Goal: Task Accomplishment & Management: Manage account settings

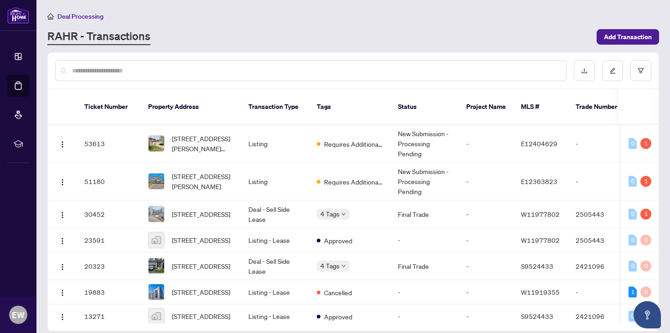
scroll to position [50190, 0]
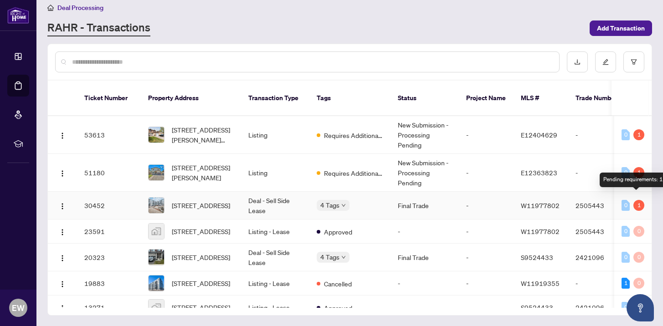
click at [633, 206] on div "1" at bounding box center [638, 205] width 11 height 11
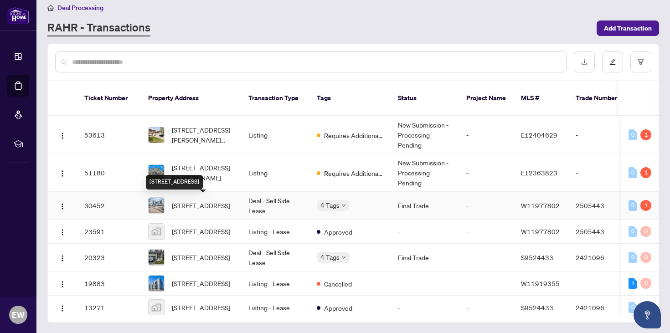
click at [211, 203] on span "[STREET_ADDRESS]" at bounding box center [201, 205] width 58 height 10
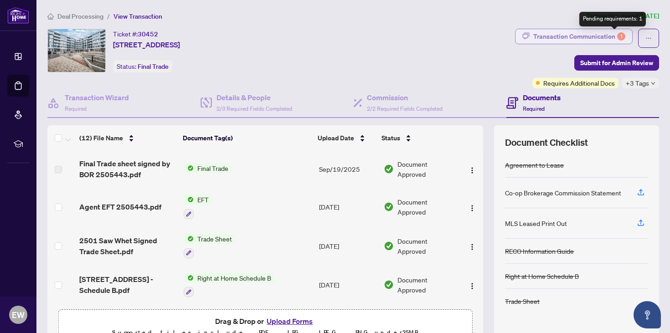
click at [617, 35] on div "1" at bounding box center [621, 36] width 8 height 8
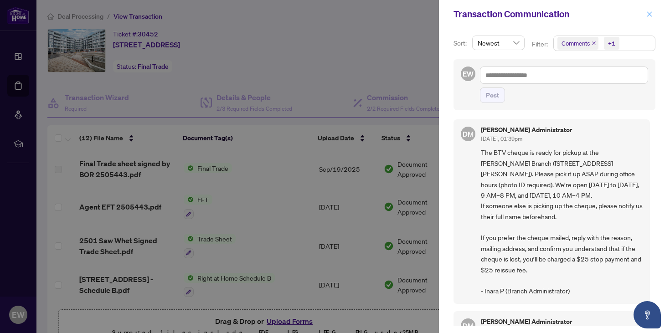
click at [650, 15] on icon "close" at bounding box center [649, 14] width 6 height 6
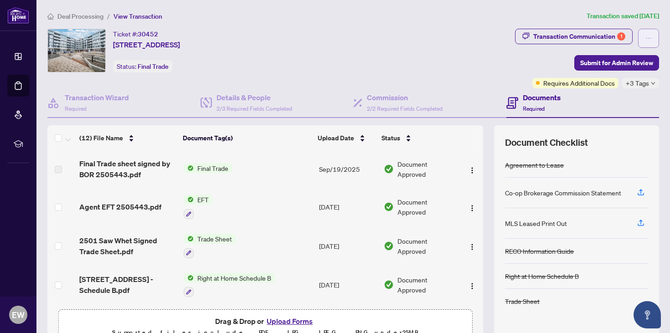
click at [645, 38] on icon "ellipsis" at bounding box center [648, 38] width 6 height 6
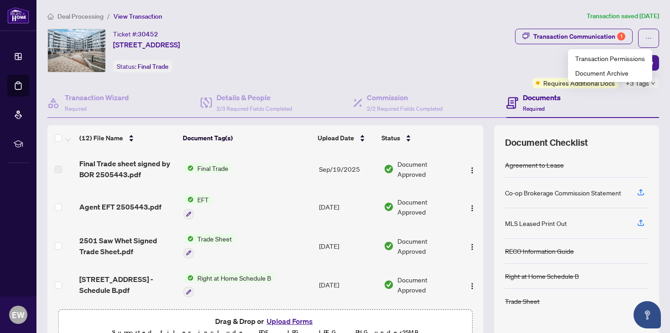
click at [546, 55] on div "Transaction Communication 1 Submit for Admin Review Requires Additional Docs +3…" at bounding box center [587, 59] width 144 height 60
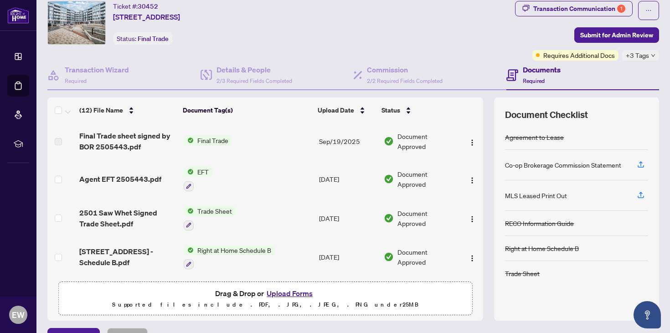
scroll to position [26, 0]
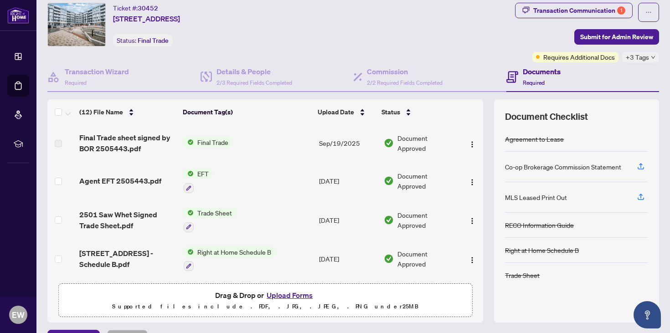
click at [225, 211] on span "Trade Sheet" at bounding box center [215, 213] width 42 height 10
click at [636, 194] on icon "button" at bounding box center [640, 197] width 8 height 8
click at [636, 164] on icon "button" at bounding box center [640, 166] width 8 height 8
click at [224, 210] on span "Trade Sheet" at bounding box center [215, 213] width 42 height 10
click at [194, 256] on span "Trade Sheet" at bounding box center [188, 256] width 42 height 10
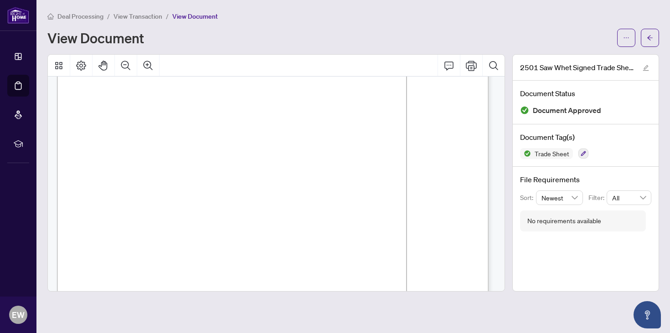
scroll to position [27, 0]
click at [471, 67] on icon "Print" at bounding box center [470, 66] width 11 height 10
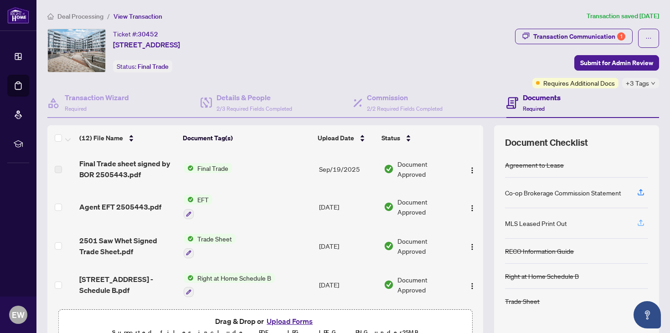
click at [636, 221] on icon "button" at bounding box center [640, 223] width 8 height 8
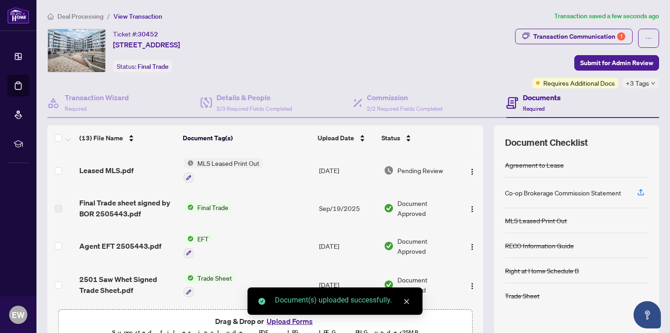
click at [568, 194] on div "Co-op Brokerage Commission Statement" at bounding box center [563, 193] width 116 height 10
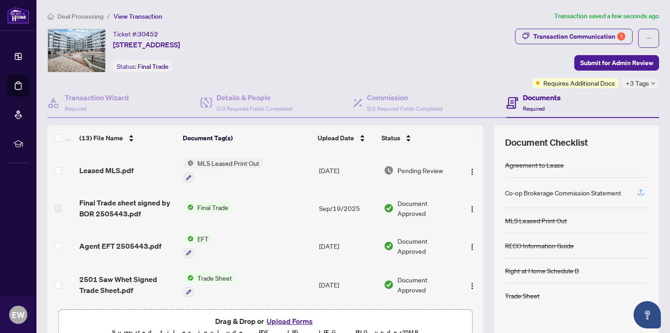
click at [637, 190] on icon "button" at bounding box center [640, 192] width 8 height 8
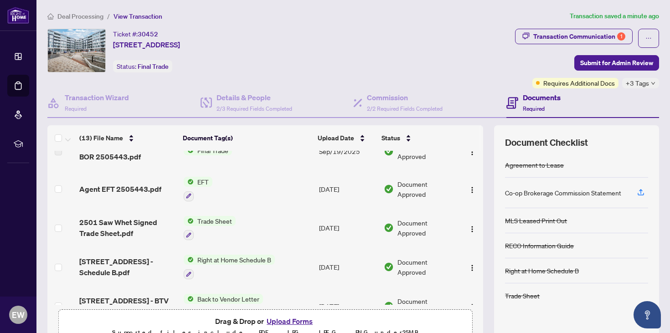
scroll to position [52, 0]
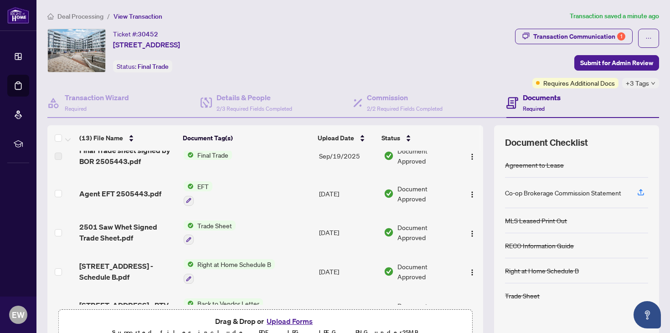
click at [224, 223] on span "Trade Sheet" at bounding box center [215, 225] width 42 height 10
click at [200, 268] on span "Trade Sheet" at bounding box center [188, 268] width 42 height 10
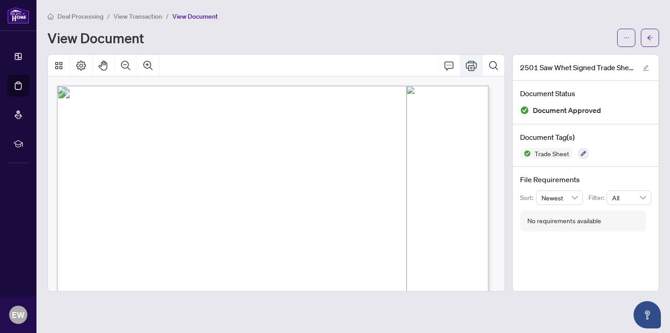
click at [472, 64] on icon "Print" at bounding box center [470, 65] width 11 height 11
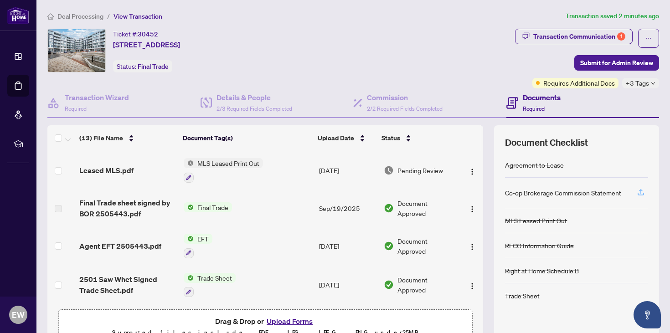
click at [638, 191] on button "button" at bounding box center [640, 192] width 15 height 15
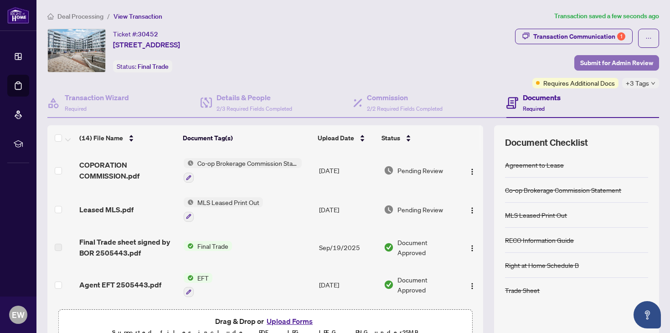
click at [625, 62] on span "Submit for Admin Review" at bounding box center [616, 63] width 73 height 15
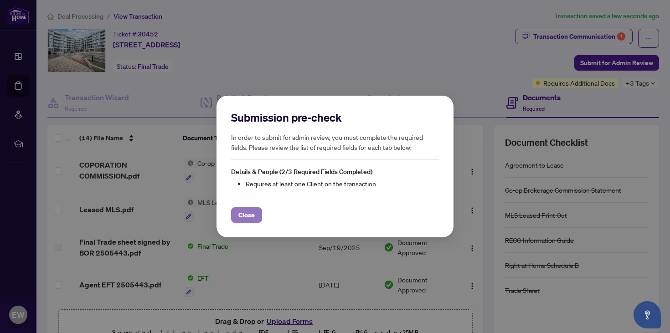
click at [250, 215] on span "Close" at bounding box center [246, 215] width 16 height 15
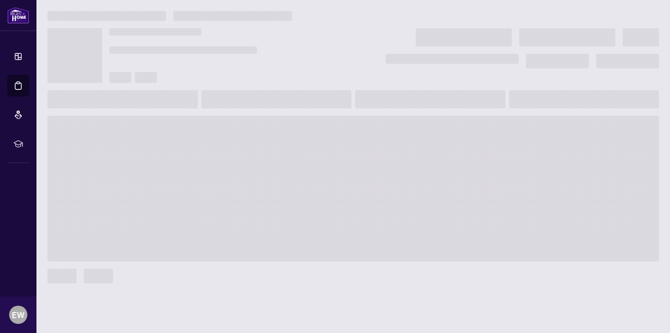
scroll to position [50190, 0]
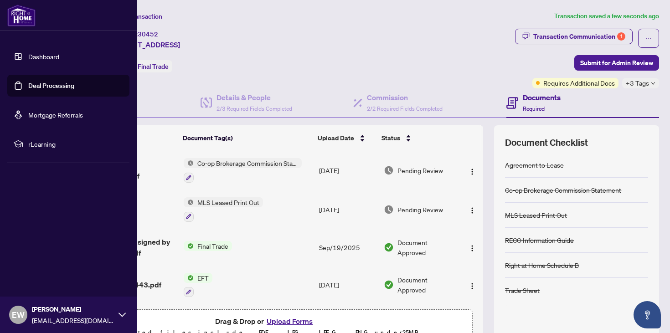
click at [47, 58] on link "Dashboard" at bounding box center [43, 56] width 31 height 8
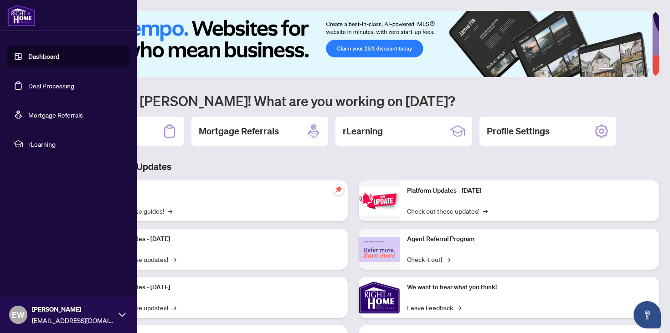
click at [58, 90] on link "Deal Processing" at bounding box center [51, 86] width 46 height 8
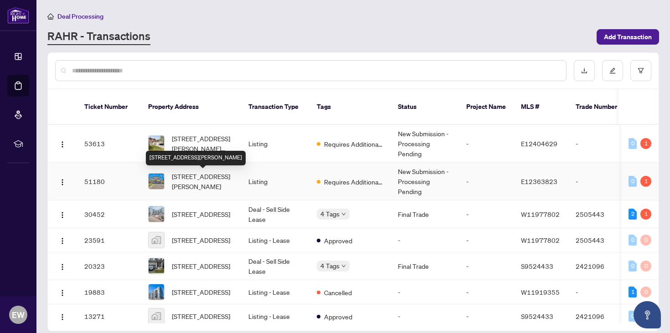
click at [201, 179] on span "[STREET_ADDRESS][PERSON_NAME]" at bounding box center [203, 181] width 62 height 20
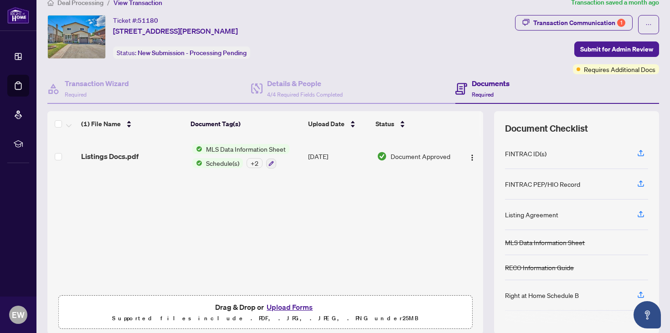
scroll to position [18, 0]
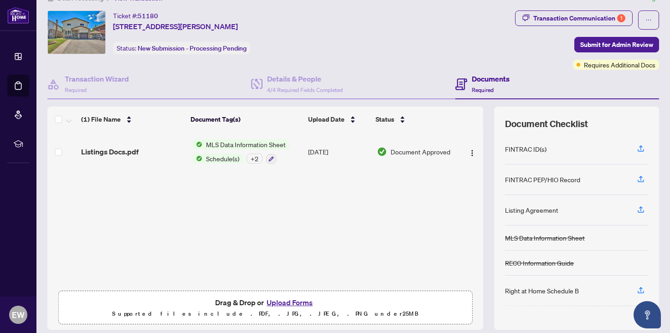
click at [274, 144] on span "MLS Data Information Sheet" at bounding box center [245, 144] width 87 height 10
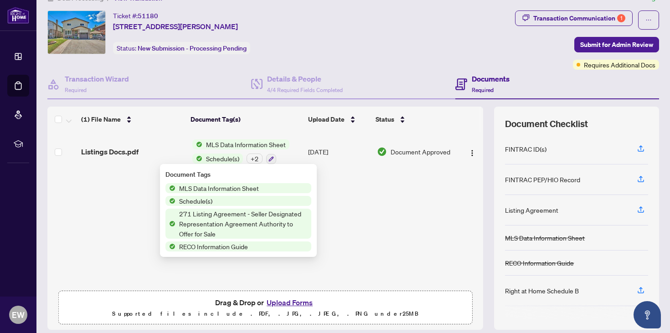
click at [266, 214] on span "271 Listing Agreement - Seller Designated Representation Agreement Authority to…" at bounding box center [243, 224] width 136 height 30
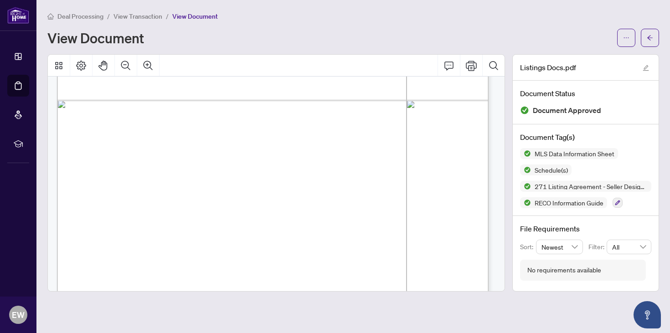
scroll to position [2625, 0]
click at [471, 66] on icon "Print" at bounding box center [470, 66] width 11 height 10
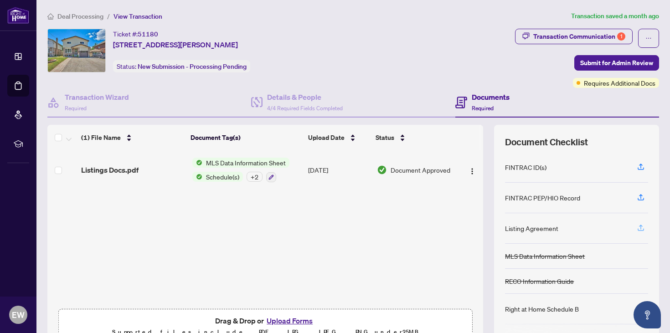
click at [636, 225] on icon "button" at bounding box center [640, 228] width 8 height 8
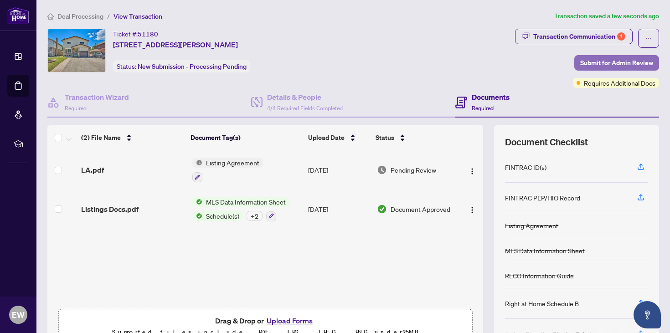
click at [603, 61] on span "Submit for Admin Review" at bounding box center [616, 63] width 73 height 15
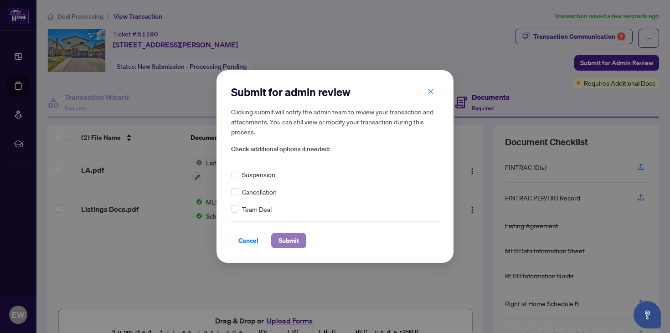
click at [286, 240] on span "Submit" at bounding box center [288, 240] width 20 height 15
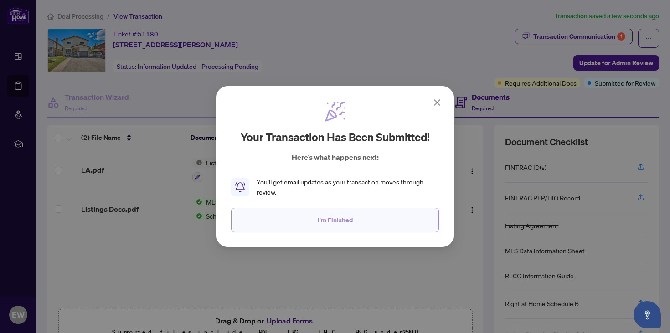
click at [342, 224] on span "I'm Finished" at bounding box center [334, 220] width 35 height 15
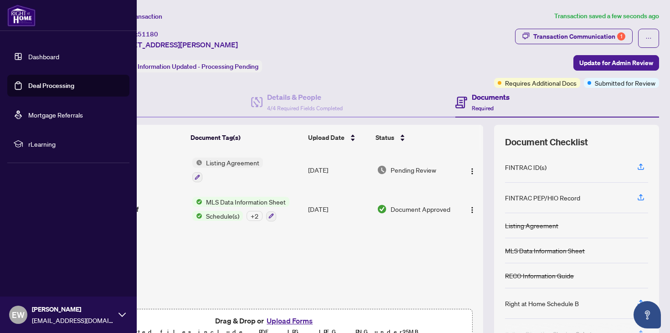
click at [53, 87] on link "Deal Processing" at bounding box center [51, 86] width 46 height 8
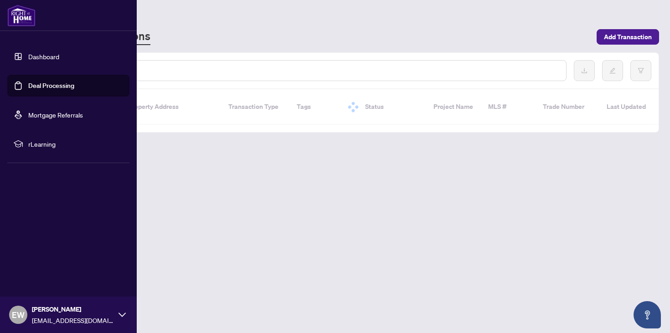
click at [53, 87] on link "Deal Processing" at bounding box center [51, 86] width 46 height 8
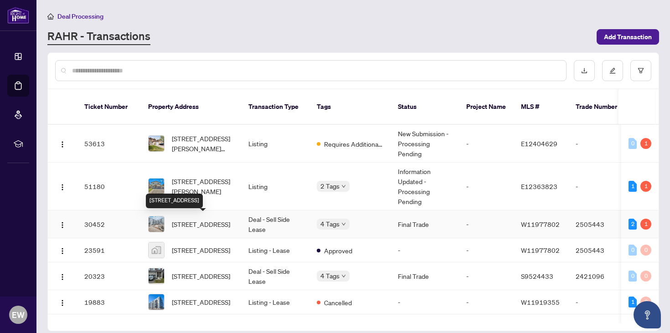
click at [230, 225] on span "[STREET_ADDRESS]" at bounding box center [201, 224] width 58 height 10
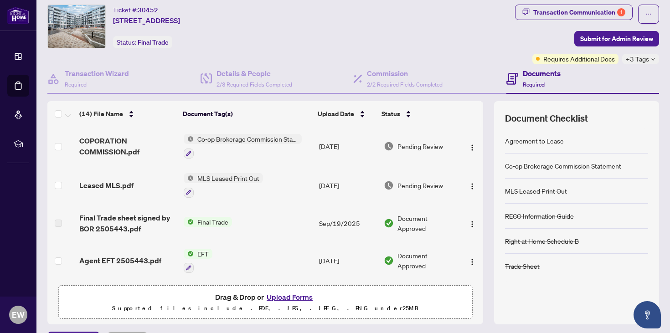
scroll to position [27, 0]
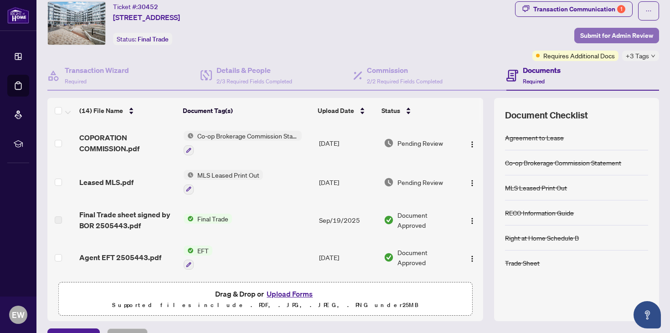
click at [614, 39] on span "Submit for Admin Review" at bounding box center [616, 35] width 73 height 15
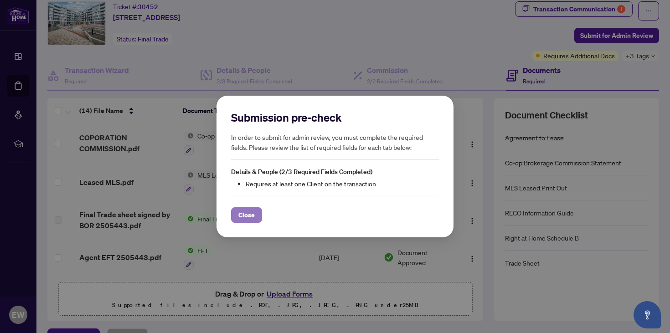
click at [248, 216] on span "Close" at bounding box center [246, 215] width 16 height 15
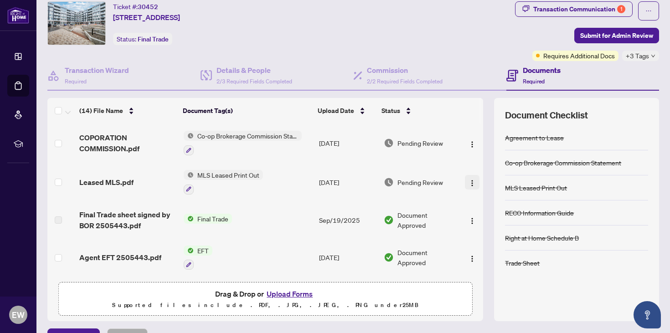
scroll to position [0, 0]
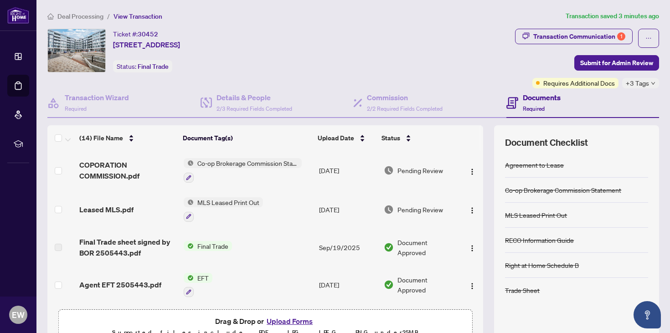
click at [650, 82] on icon "down" at bounding box center [652, 83] width 5 height 5
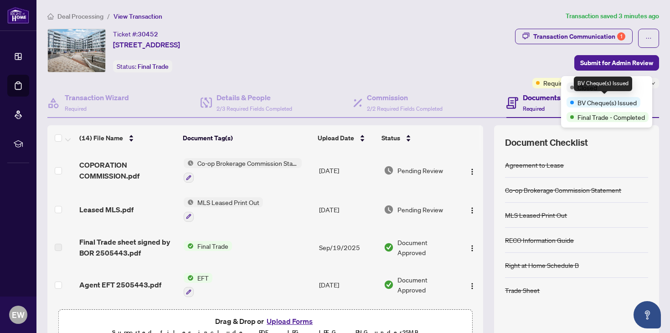
click at [590, 102] on span "BV Cheque(s) Issued" at bounding box center [606, 102] width 59 height 10
click at [590, 118] on span "Final Trade - Completed" at bounding box center [610, 117] width 67 height 10
click at [598, 105] on span "BV Cheque(s) Issued" at bounding box center [606, 102] width 59 height 10
click at [599, 119] on span "Final Trade - Completed" at bounding box center [610, 117] width 67 height 10
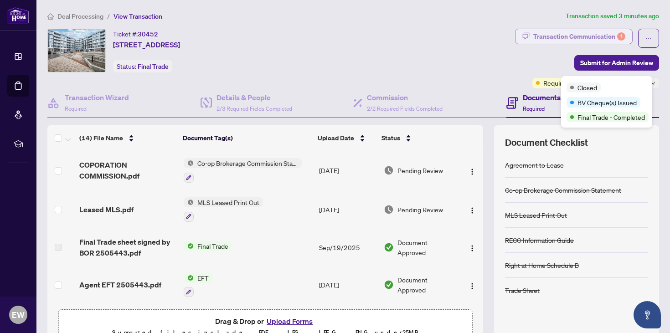
click at [607, 35] on div "Transaction Communication 1" at bounding box center [579, 36] width 92 height 15
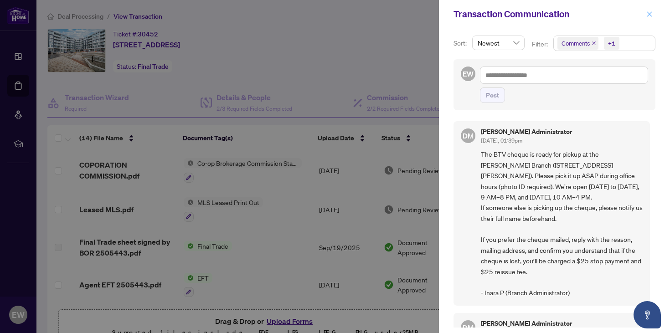
click at [651, 11] on icon "close" at bounding box center [649, 13] width 5 height 5
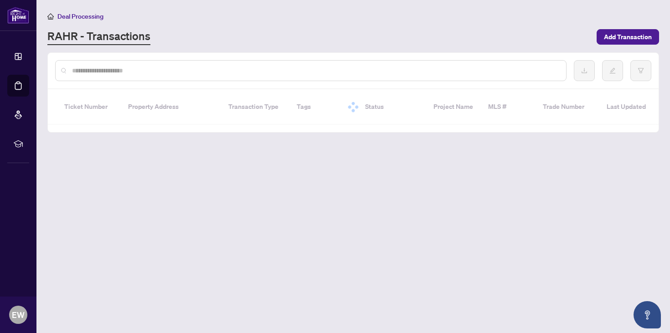
scroll to position [50190, 0]
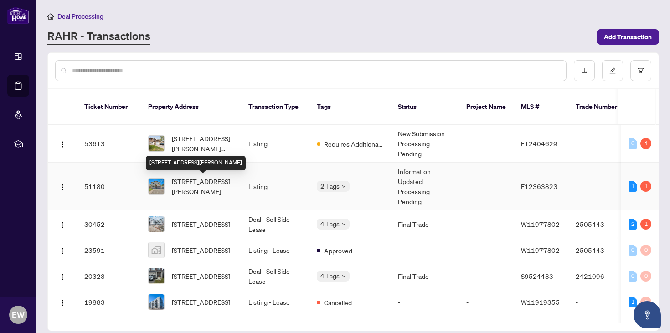
click at [199, 182] on span "[STREET_ADDRESS][PERSON_NAME]" at bounding box center [203, 186] width 62 height 20
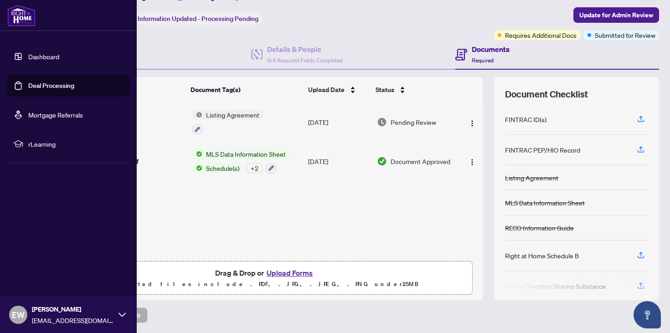
click at [60, 85] on link "Deal Processing" at bounding box center [51, 86] width 46 height 8
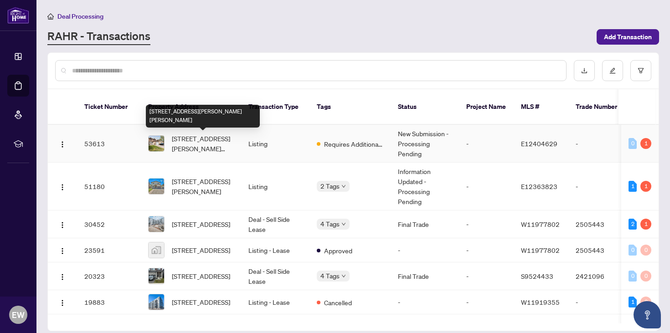
click at [205, 143] on span "[STREET_ADDRESS][PERSON_NAME][PERSON_NAME]" at bounding box center [203, 143] width 62 height 20
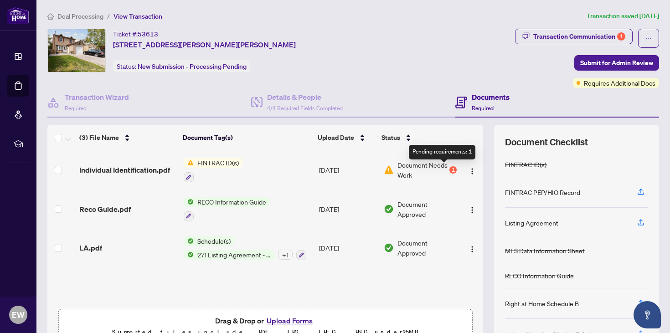
click at [449, 169] on div "1" at bounding box center [452, 169] width 7 height 7
click at [468, 168] on img "button" at bounding box center [471, 171] width 7 height 7
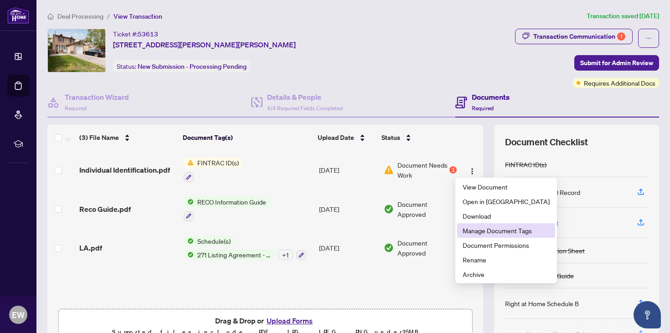
click at [485, 232] on span "Manage Document Tags" at bounding box center [505, 230] width 87 height 10
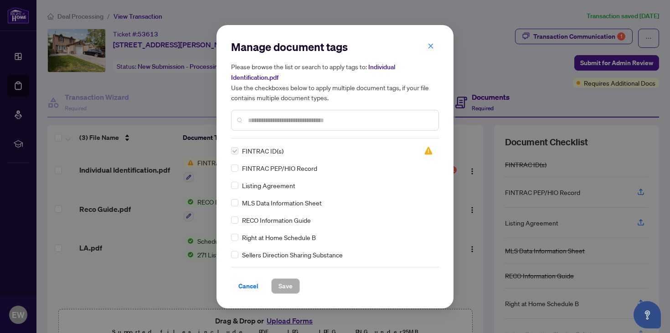
click at [235, 151] on label at bounding box center [234, 151] width 7 height 10
click at [426, 153] on img at bounding box center [428, 150] width 9 height 9
click at [431, 47] on icon "close" at bounding box center [430, 46] width 5 height 5
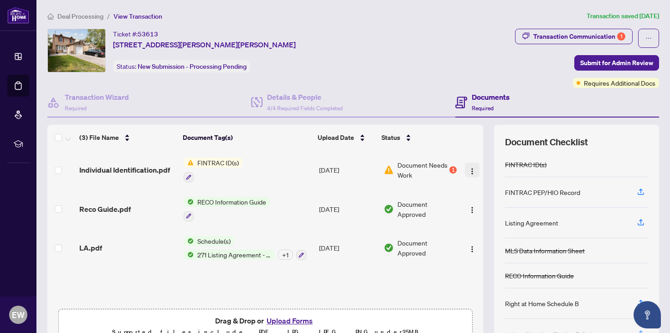
click at [468, 169] on img "button" at bounding box center [471, 171] width 7 height 7
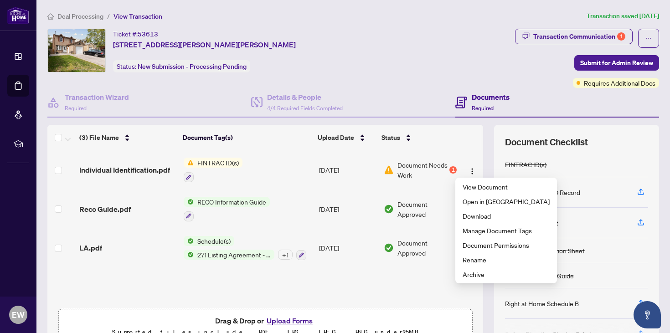
click at [405, 63] on div "Ticket #: 53613 1518 Woodruff Cres, Pickering, Ontario L1V 3S6, Canada Status: …" at bounding box center [279, 51] width 464 height 44
